Goal: Task Accomplishment & Management: Complete application form

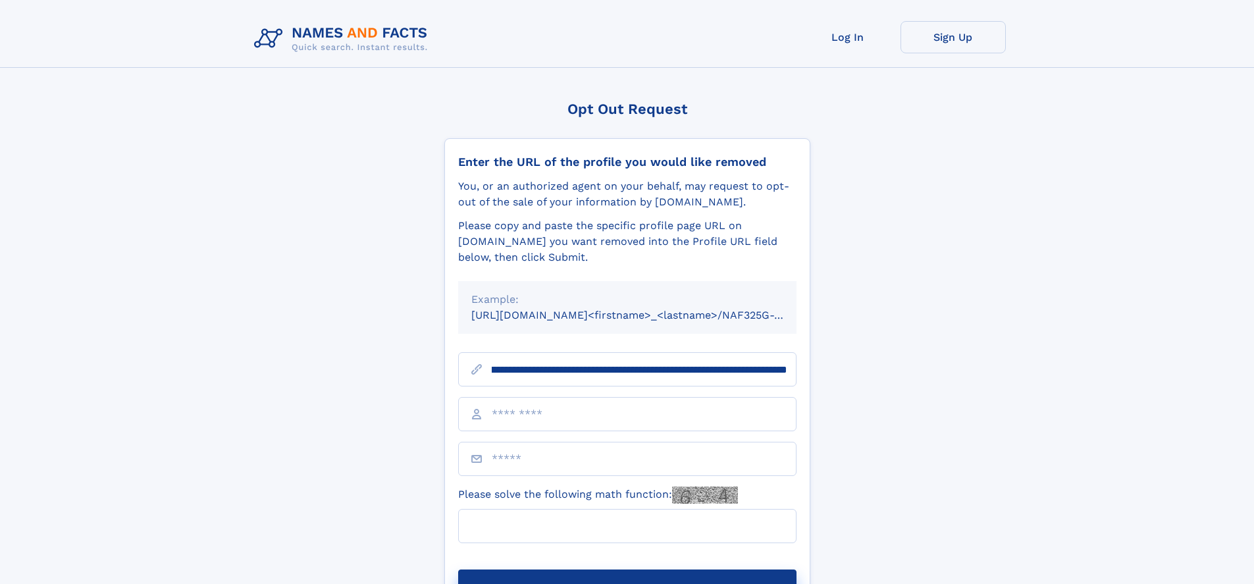
scroll to position [0, 157]
type input "**********"
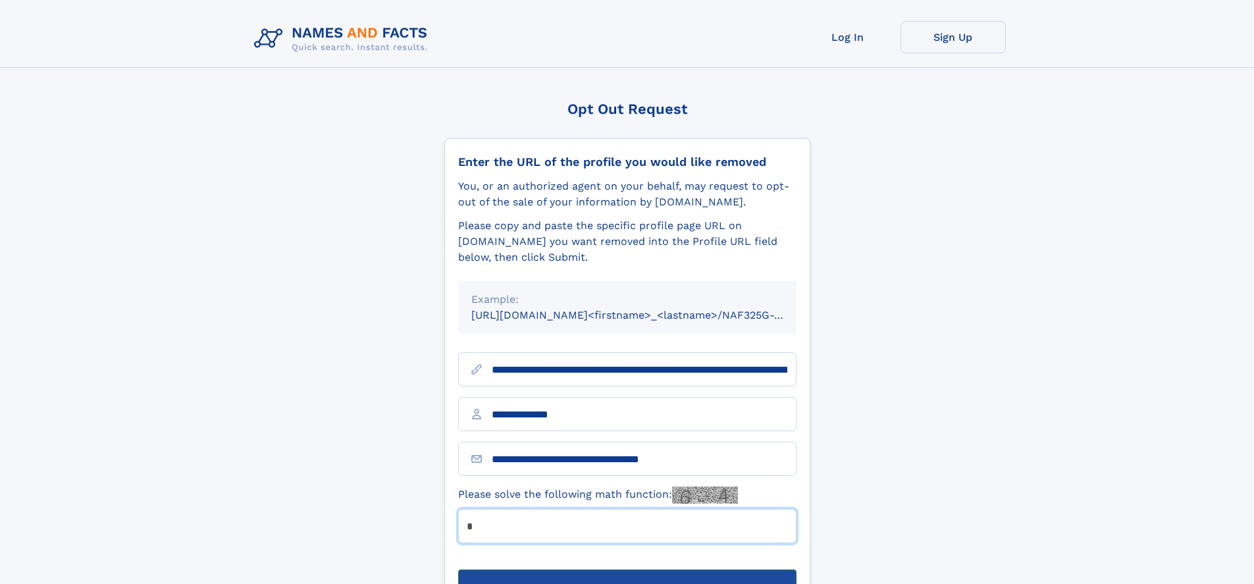
type input "*"
click at [627, 569] on button "Submit Opt Out Request" at bounding box center [627, 590] width 338 height 42
